Goal: Task Accomplishment & Management: Complete application form

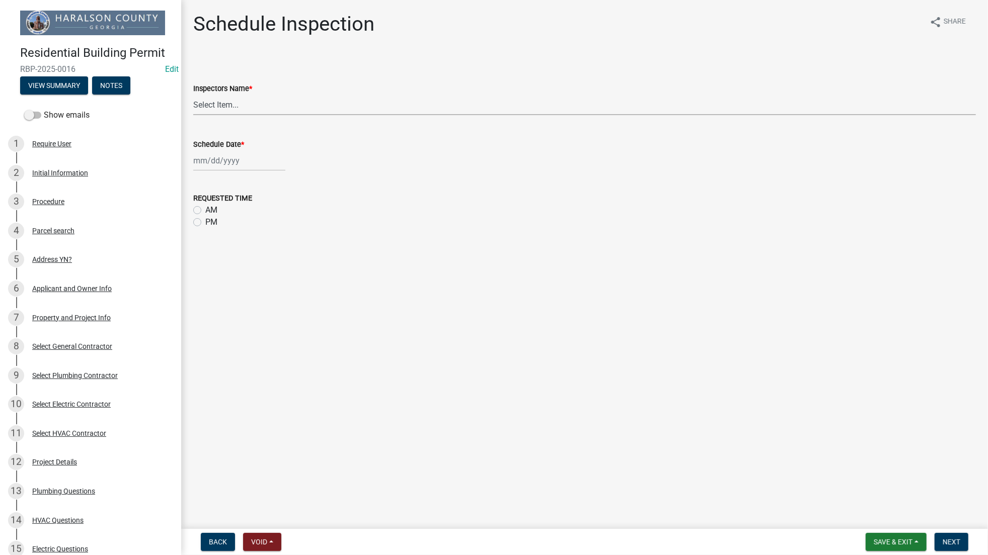
click at [232, 101] on select "Select Item... GWade ([PERSON_NAME]) BUSINESS LICENSE ([PERSON_NAME]) [EMAIL_AD…" at bounding box center [584, 105] width 782 height 21
select select "78bee765-e015-4ea1-8149-9f818b2a1f8b"
click at [193, 95] on select "Select Item... GWade ([PERSON_NAME]) BUSINESS LICENSE ([PERSON_NAME]) [EMAIL_AD…" at bounding box center [584, 105] width 782 height 21
select select "9"
select select "2025"
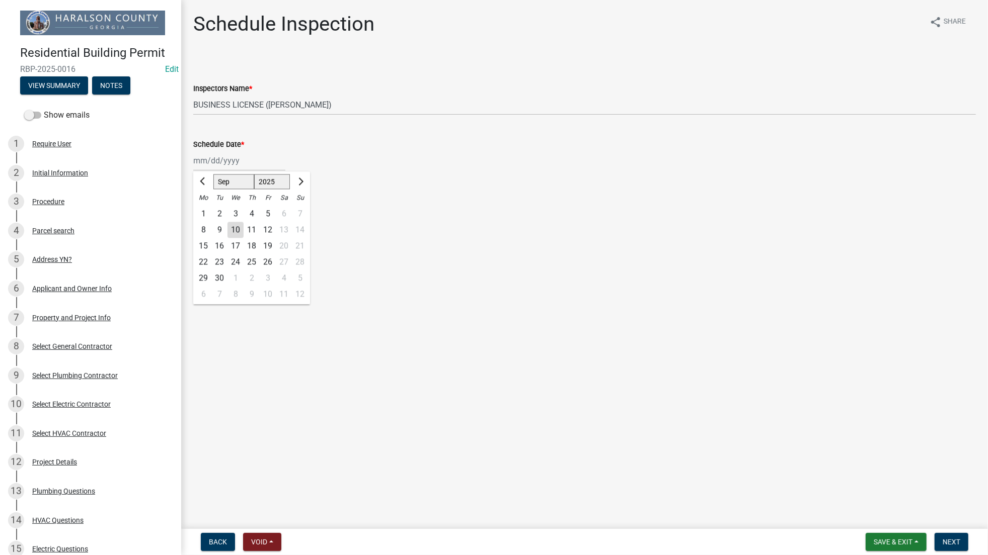
click at [236, 163] on div "[PERSON_NAME] Feb Mar Apr [PERSON_NAME][DATE] Oct Nov [DATE] 1526 1527 1528 152…" at bounding box center [239, 160] width 92 height 21
click at [234, 230] on div "10" at bounding box center [235, 230] width 16 height 16
type input "[DATE]"
click at [958, 544] on span "Next" at bounding box center [951, 542] width 18 height 8
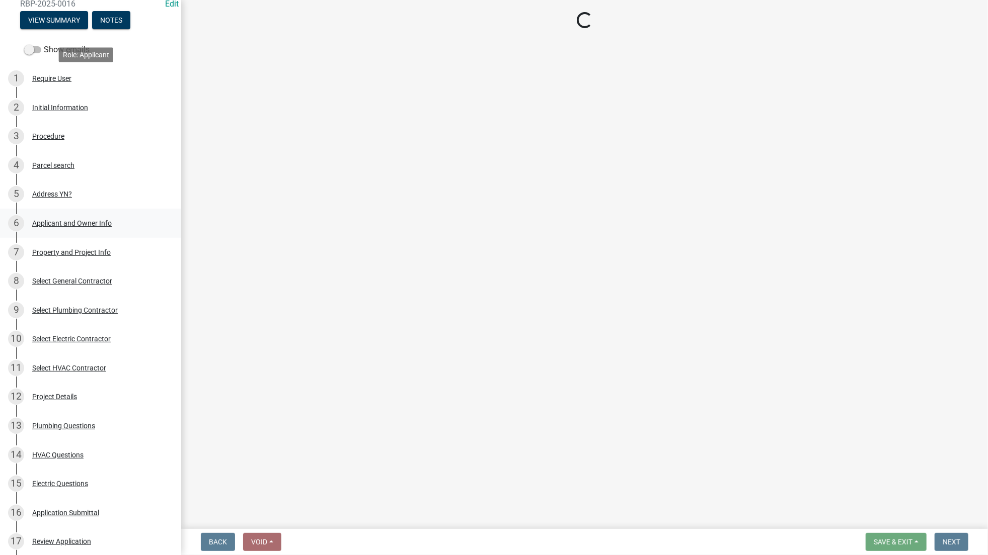
scroll to position [223, 0]
